Goal: Task Accomplishment & Management: Use online tool/utility

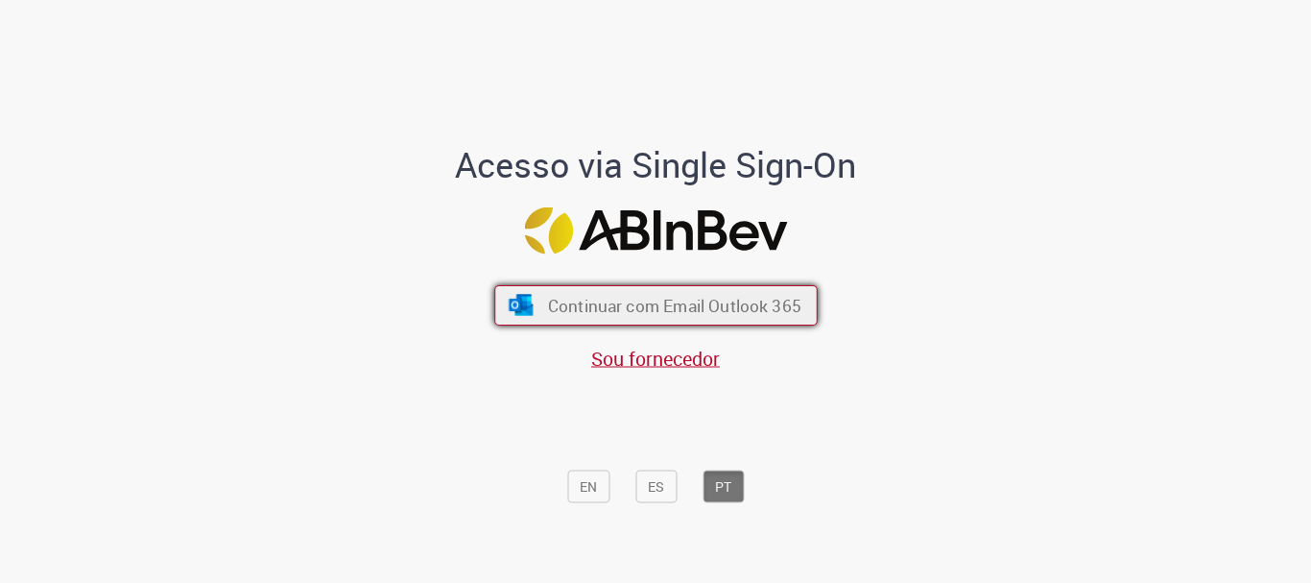
click at [661, 296] on span "Continuar com Email Outlook 365" at bounding box center [673, 306] width 253 height 22
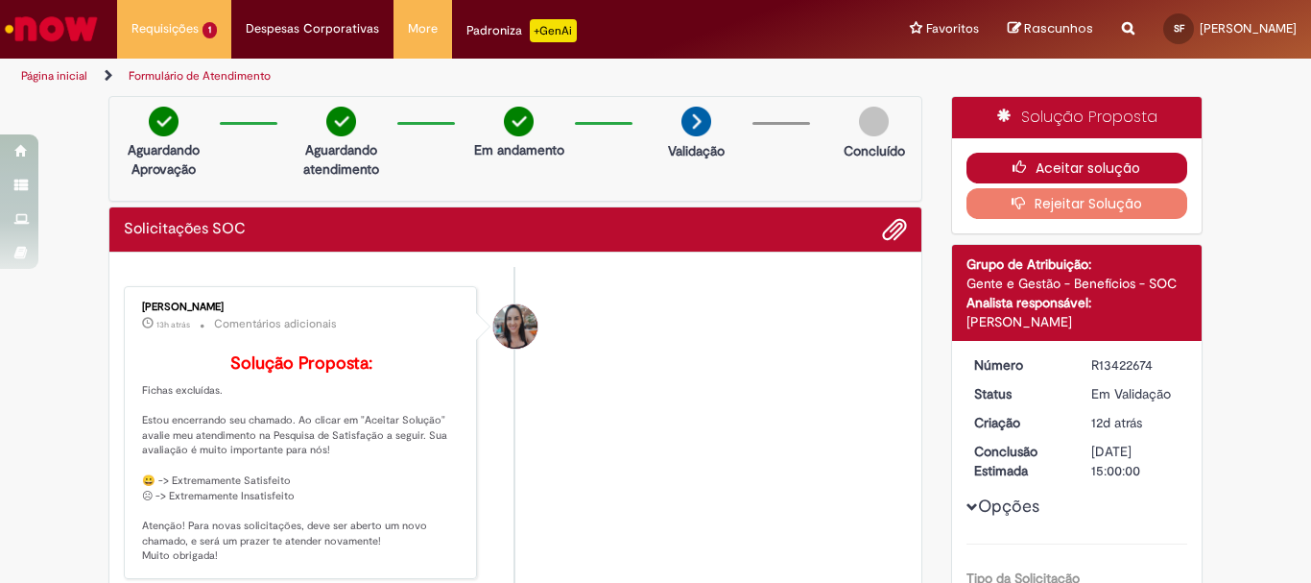
click at [1043, 164] on button "Aceitar solução" at bounding box center [1078, 168] width 222 height 31
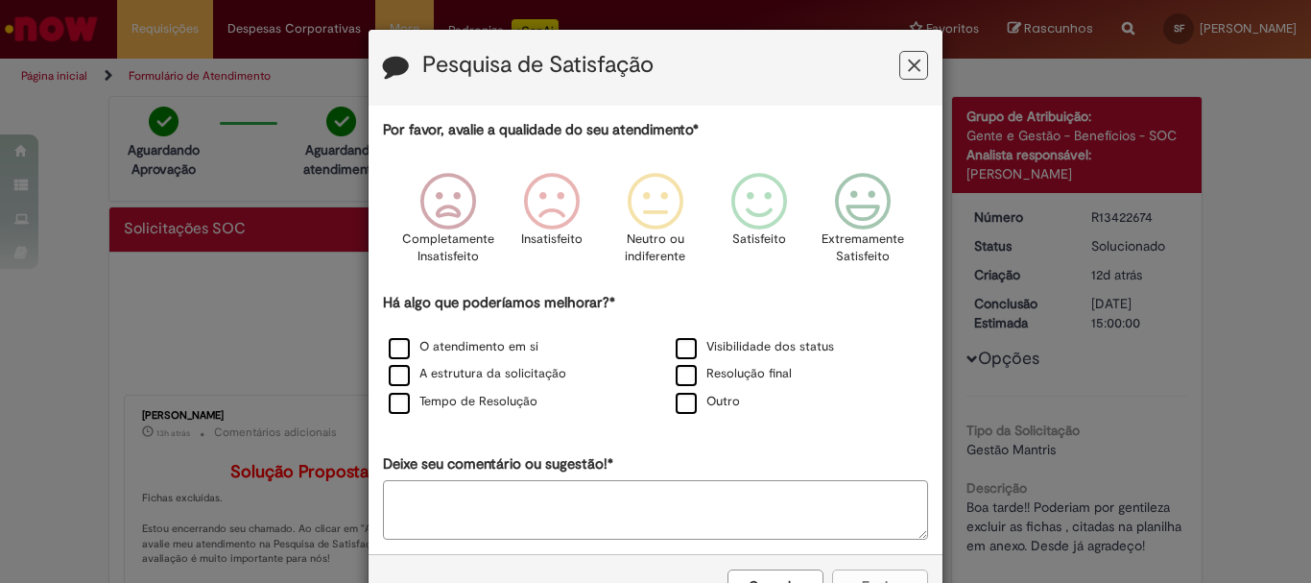
click at [899, 66] on button "Feedback" at bounding box center [913, 65] width 29 height 29
